Goal: Transaction & Acquisition: Book appointment/travel/reservation

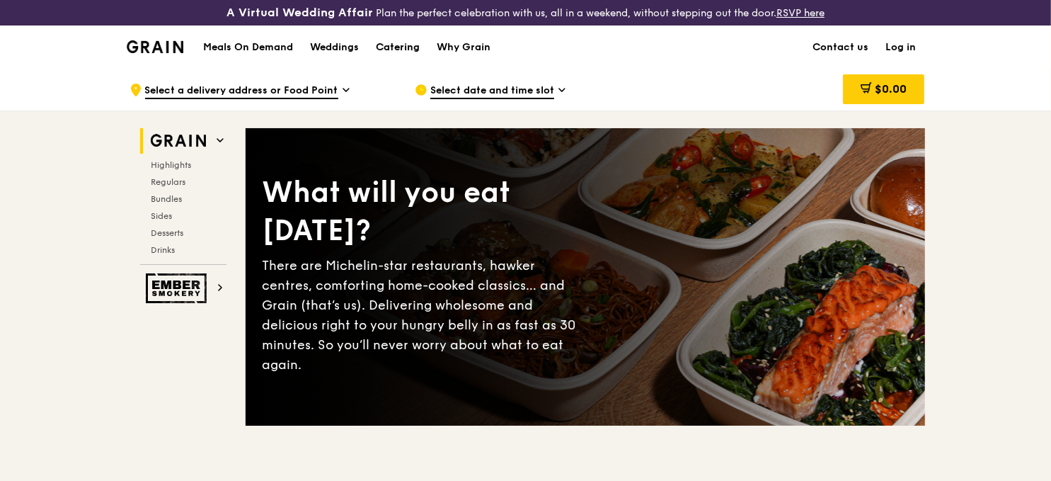
click at [384, 43] on div "Catering" at bounding box center [398, 47] width 44 height 42
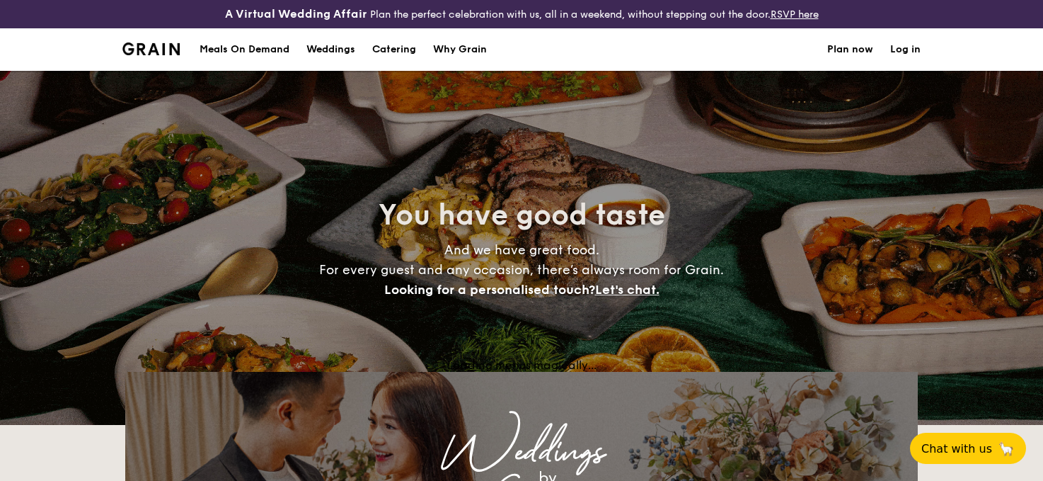
select select
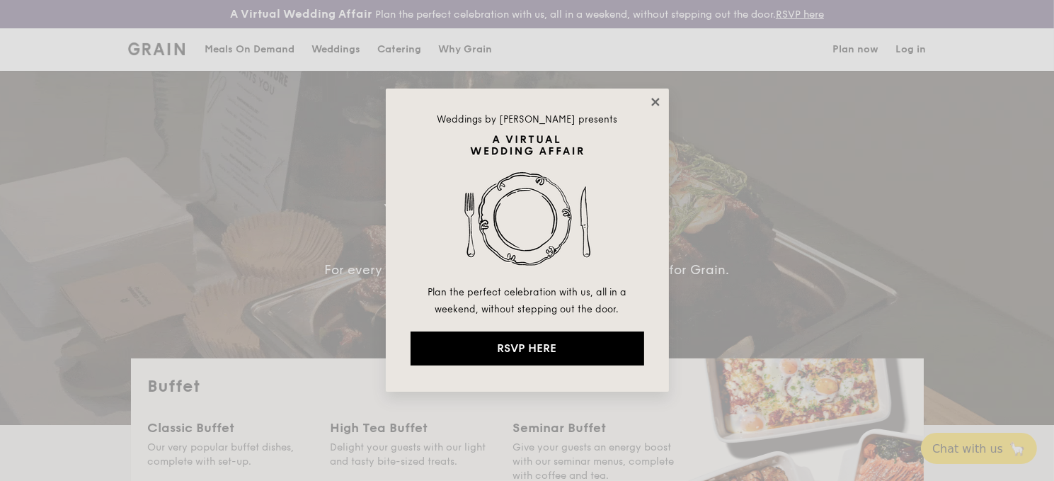
click at [658, 96] on icon at bounding box center [655, 102] width 13 height 13
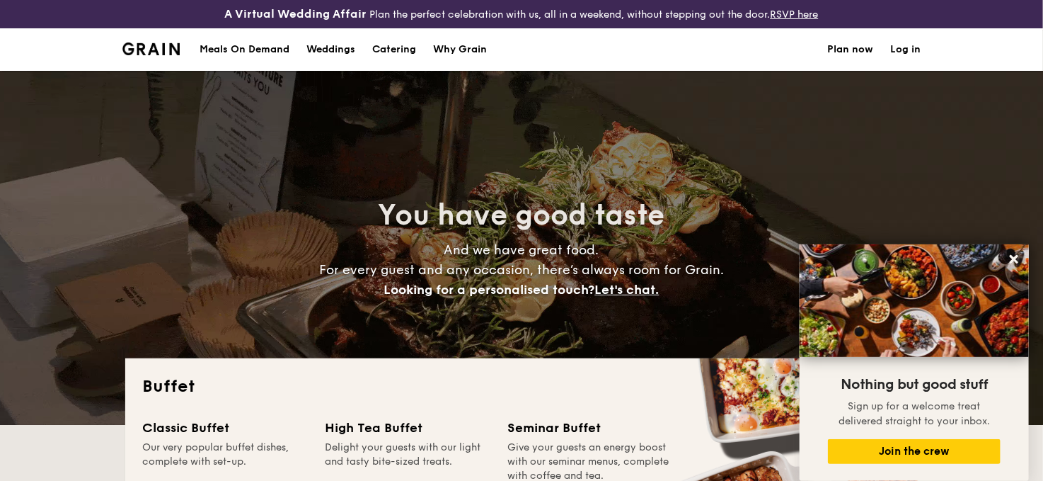
click at [384, 48] on h1 "Catering" at bounding box center [394, 49] width 44 height 42
